Goal: Task Accomplishment & Management: Use online tool/utility

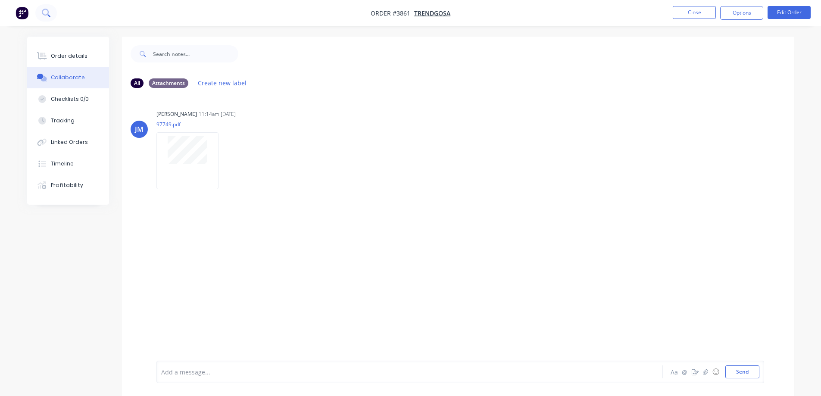
click at [43, 12] on icon at bounding box center [46, 13] width 8 height 8
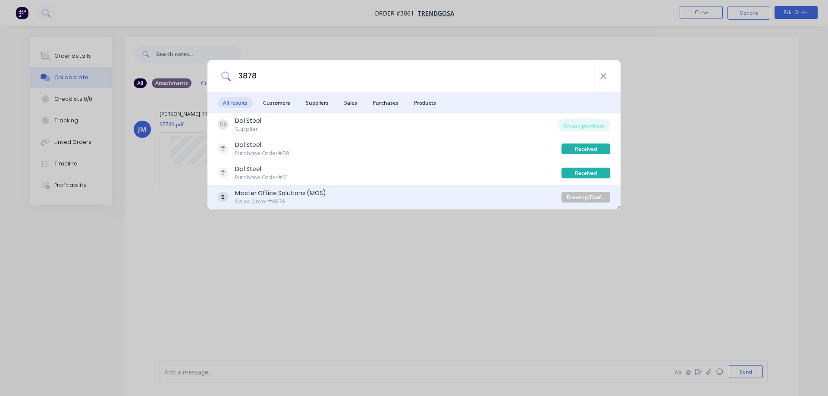
type input "3878"
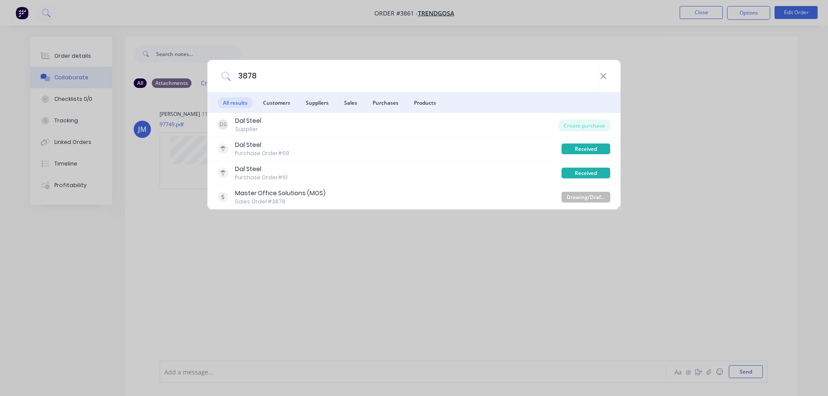
click at [275, 198] on div "Sales Order #3878" at bounding box center [280, 202] width 91 height 8
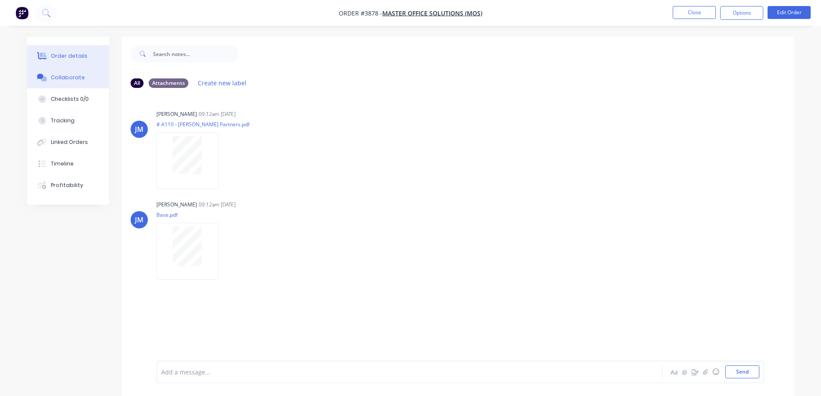
click at [63, 53] on div "Order details" at bounding box center [69, 56] width 37 height 8
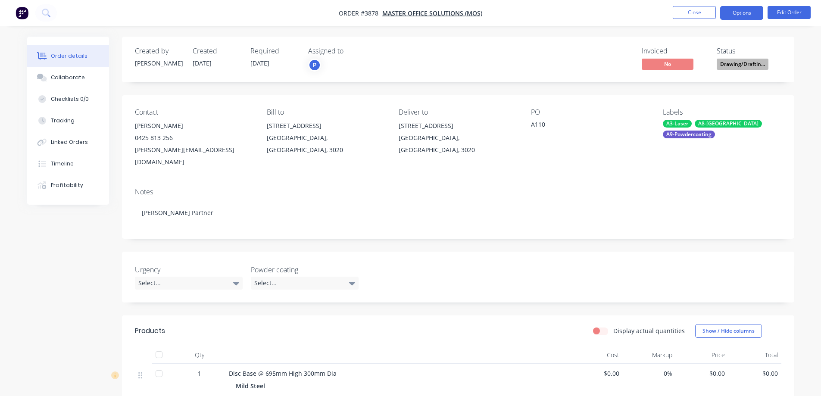
click at [751, 12] on button "Options" at bounding box center [741, 13] width 43 height 14
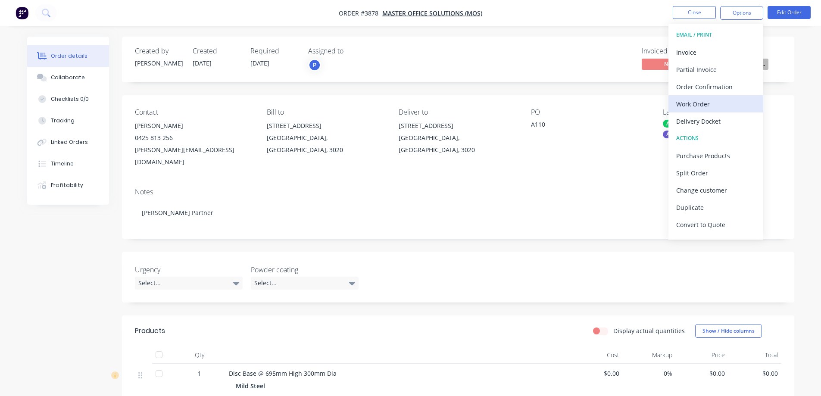
click at [703, 100] on div "Work Order" at bounding box center [715, 104] width 79 height 13
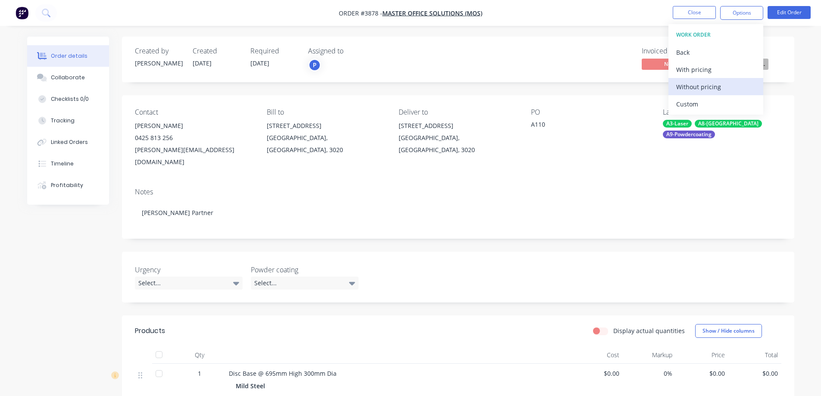
click at [707, 84] on div "Without pricing" at bounding box center [715, 87] width 79 height 13
